Goal: Find specific page/section: Find specific page/section

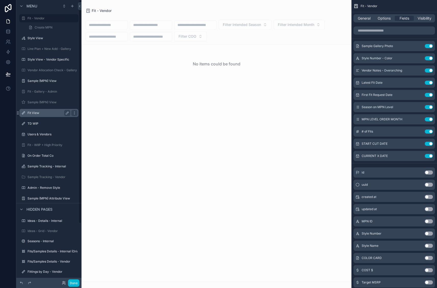
click at [40, 111] on label "Fit View" at bounding box center [48, 113] width 41 height 4
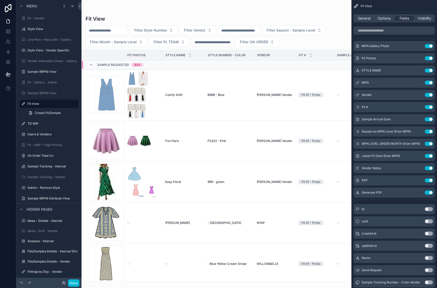
click at [160, 114] on div "scrollable content" at bounding box center [217, 144] width 270 height 288
click at [157, 103] on div "scrollable content" at bounding box center [143, 95] width 32 height 47
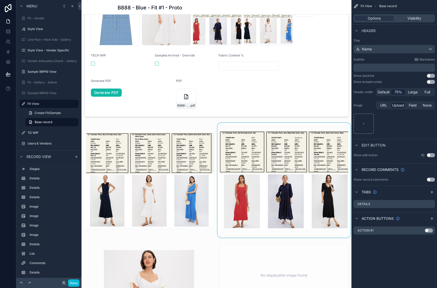
scroll to position [102, 0]
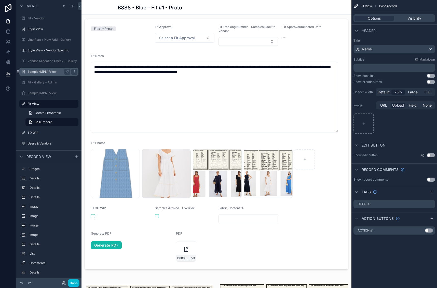
click at [39, 73] on label "Sample (MPN) View" at bounding box center [48, 72] width 41 height 4
